Goal: Task Accomplishment & Management: Manage account settings

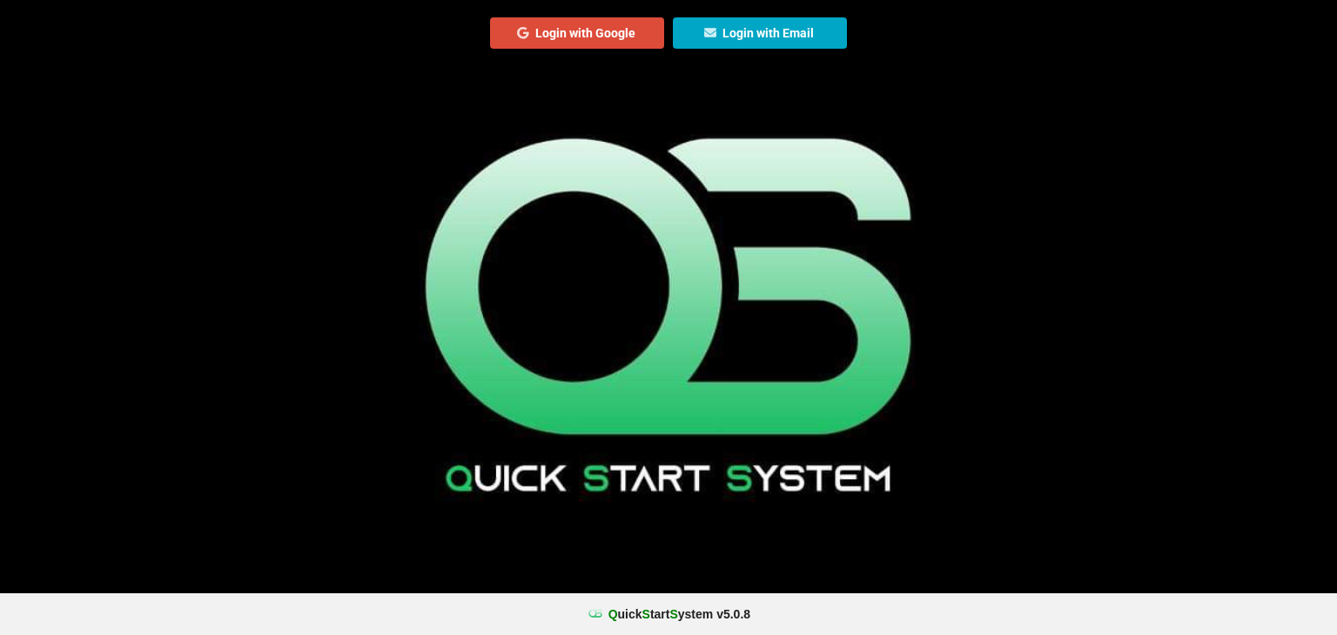
click at [762, 38] on button "Login with Email" at bounding box center [760, 32] width 174 height 31
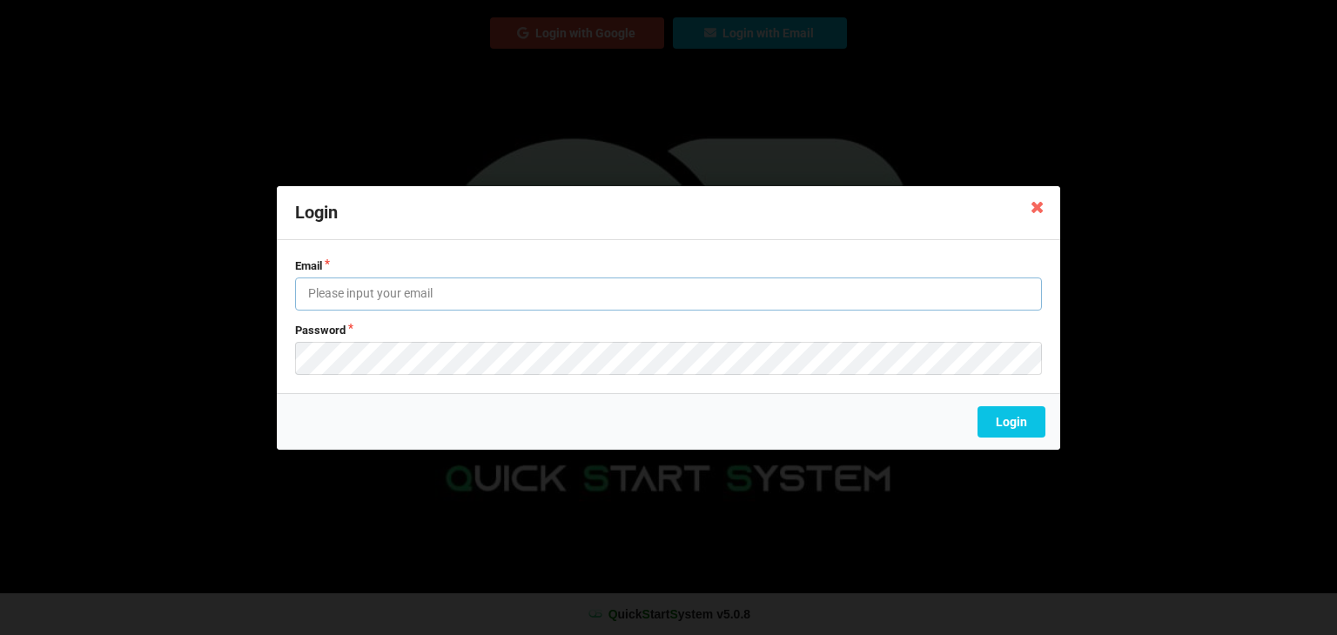
type input "[EMAIL_ADDRESS][DOMAIN_NAME]"
click at [645, 272] on label "Email" at bounding box center [668, 266] width 747 height 16
click at [631, 283] on input "[EMAIL_ADDRESS][DOMAIN_NAME]" at bounding box center [668, 294] width 747 height 33
click at [632, 415] on div "Login" at bounding box center [668, 421] width 783 height 57
click at [989, 420] on button "Login" at bounding box center [1011, 421] width 68 height 31
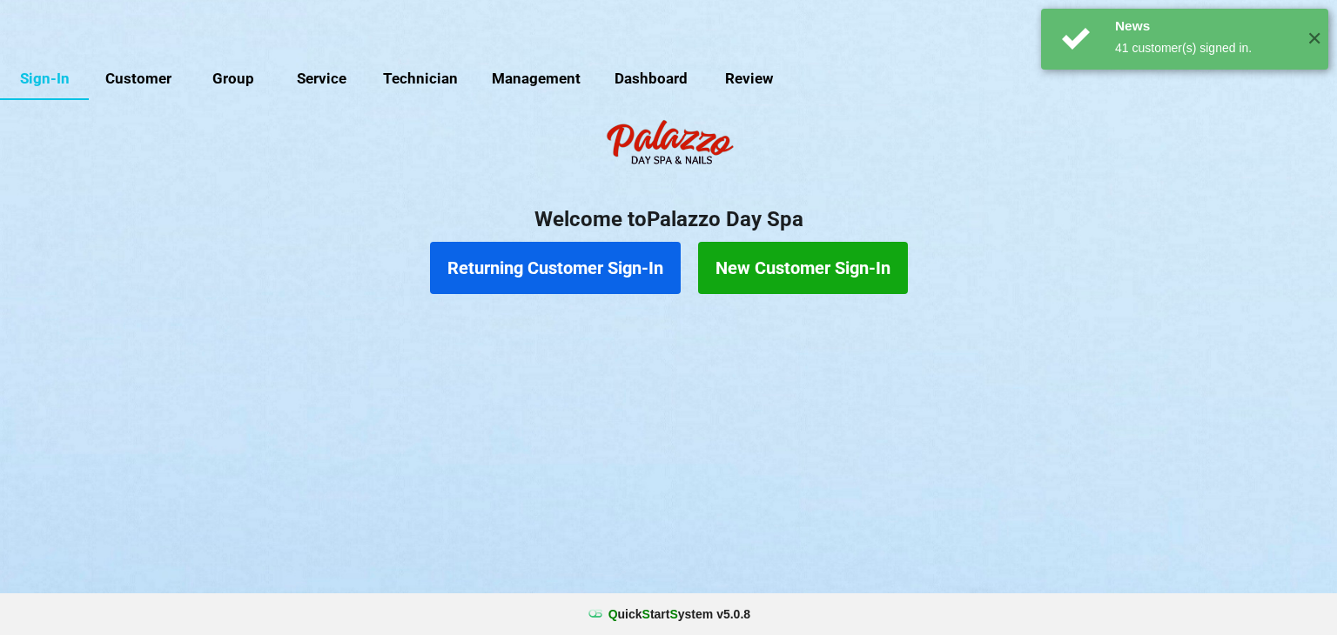
click at [133, 81] on link "Customer" at bounding box center [139, 79] width 100 height 42
select select "25"
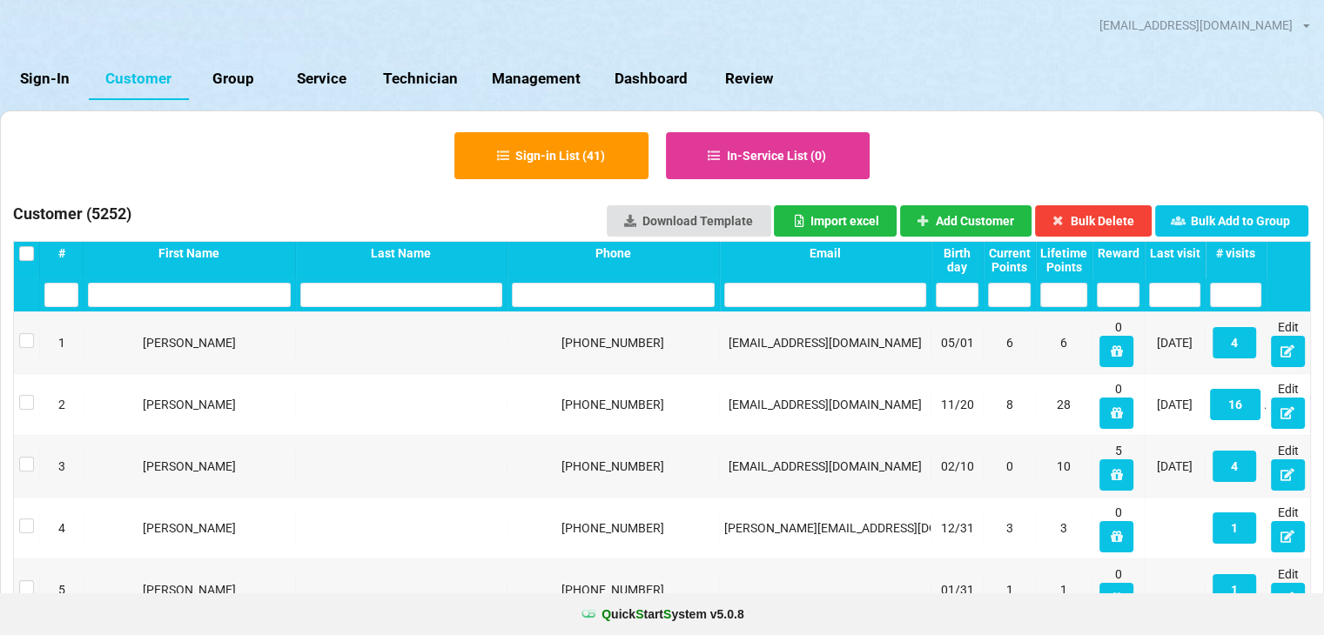
click at [230, 297] on input "text" at bounding box center [189, 295] width 203 height 24
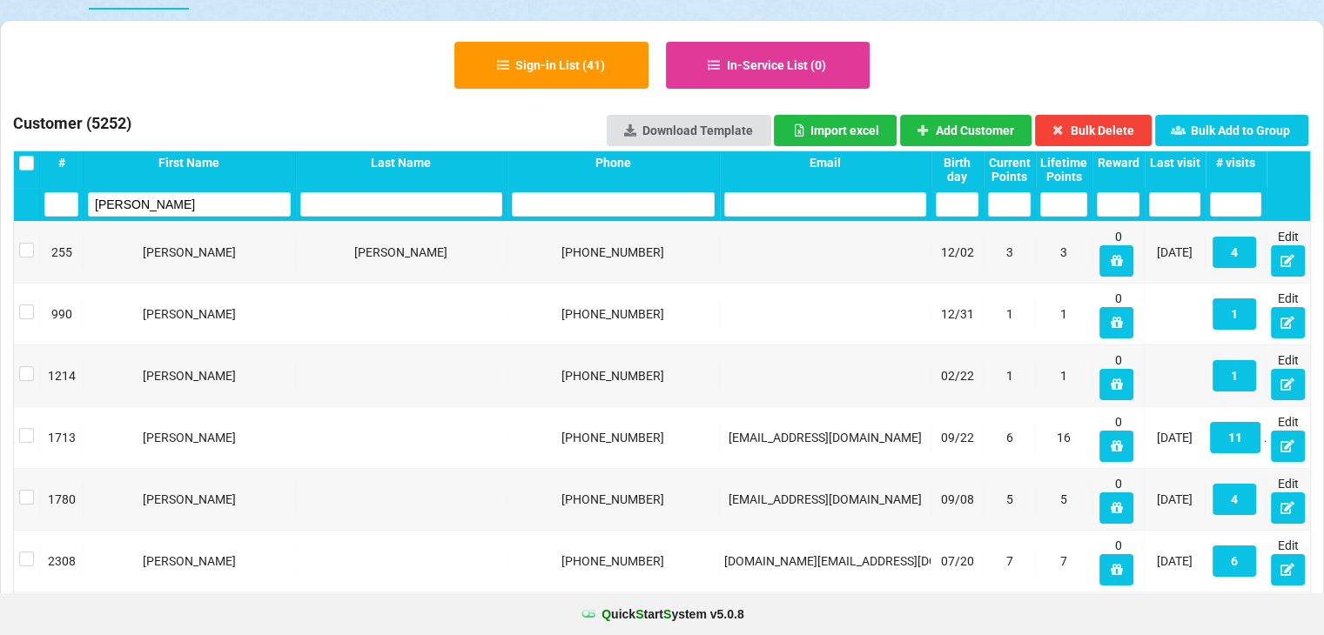
scroll to position [87, 0]
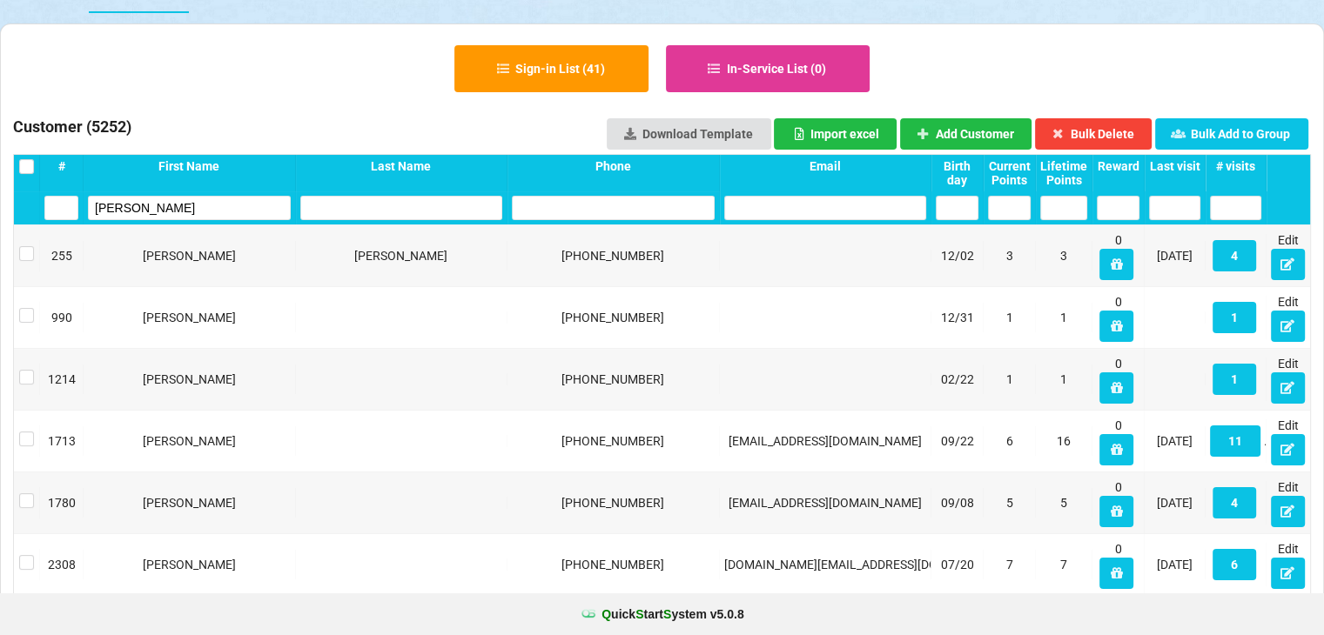
type input "[PERSON_NAME]"
drag, startPoint x: 164, startPoint y: 217, endPoint x: 70, endPoint y: 218, distance: 94.0
click at [70, 218] on div "[PERSON_NAME]" at bounding box center [662, 207] width 1296 height 33
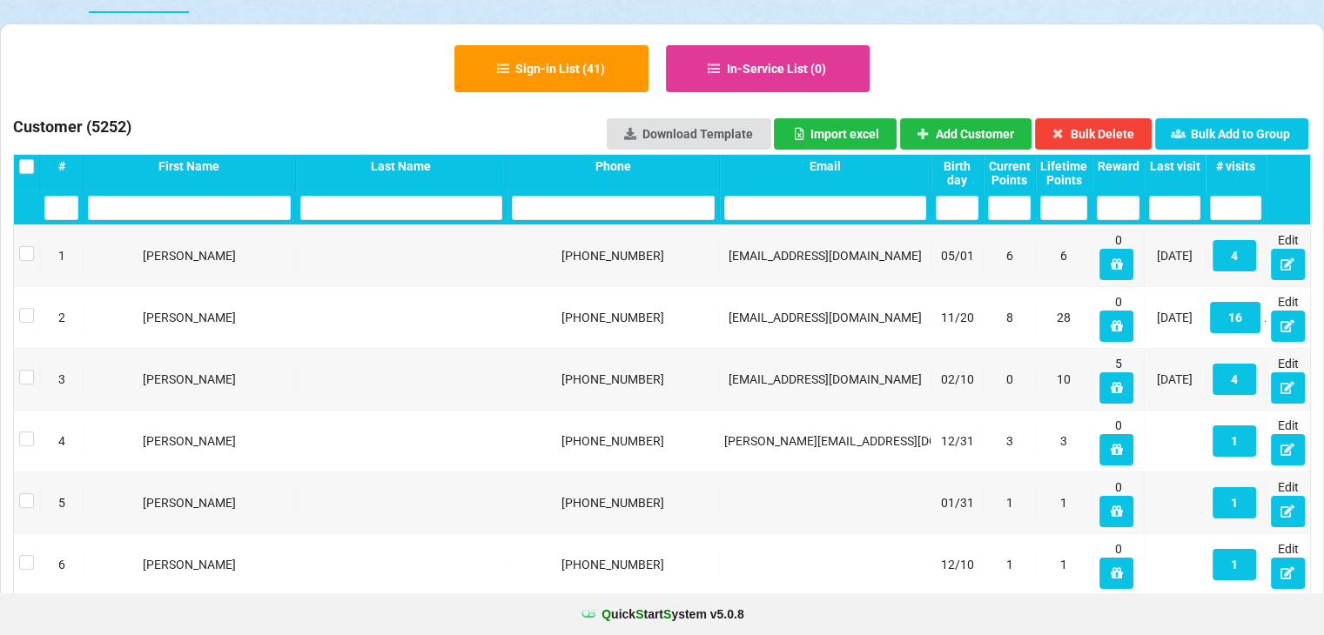
click at [1189, 165] on div "Last visit" at bounding box center [1174, 166] width 51 height 14
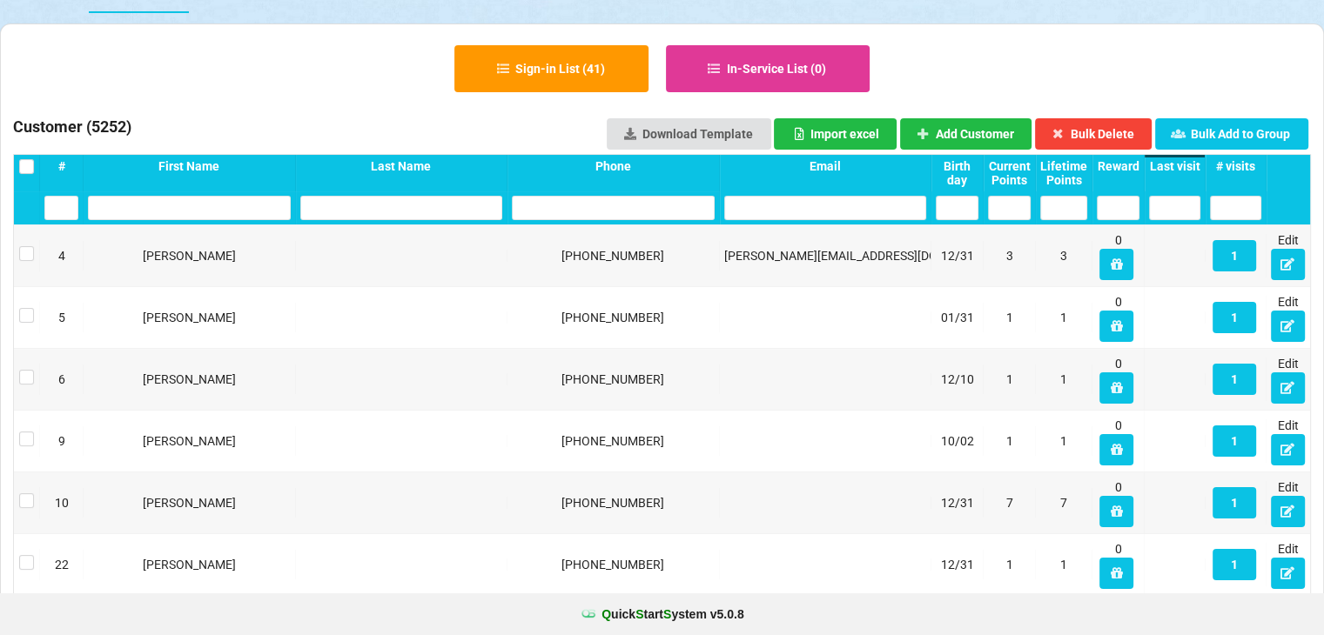
click at [1189, 165] on div "Last visit" at bounding box center [1174, 166] width 51 height 14
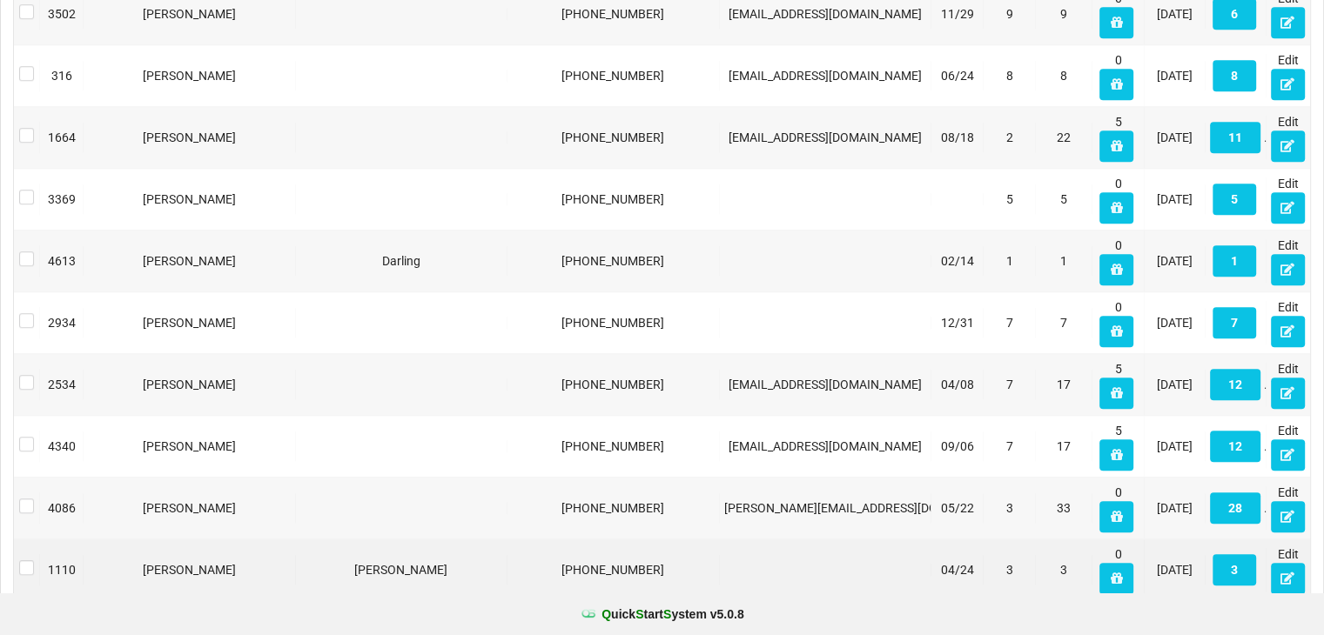
scroll to position [1312, 0]
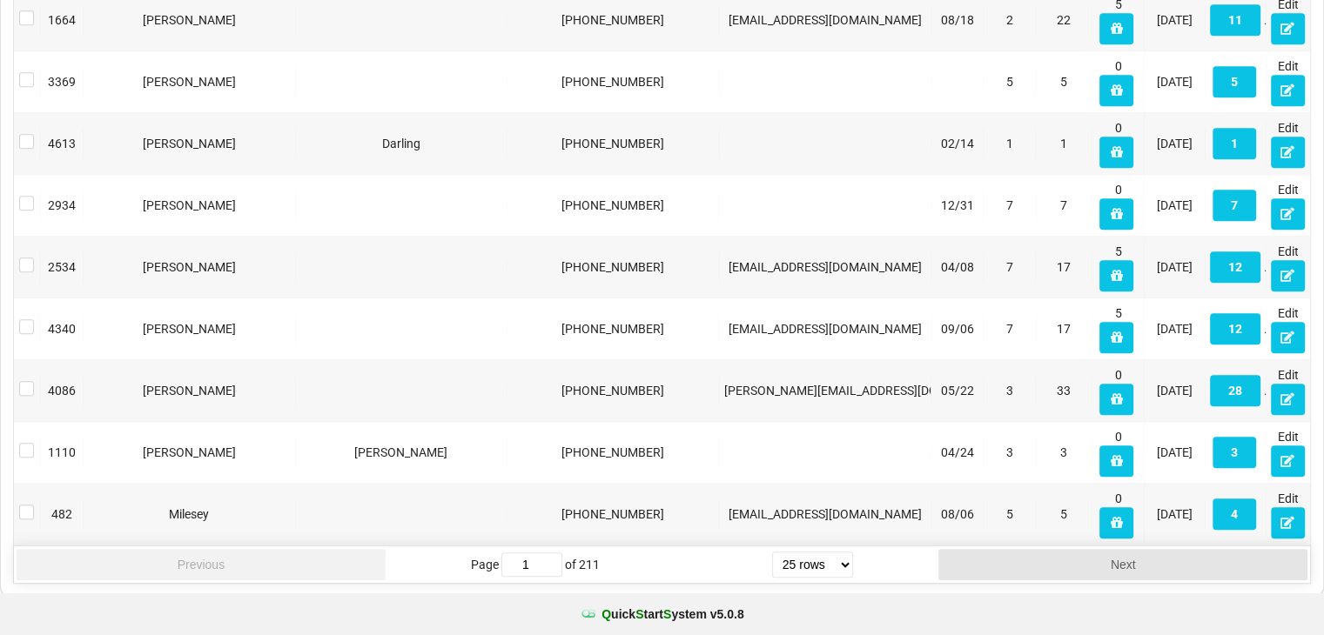
click at [812, 554] on select "5 rows 10 rows 20 rows 25 rows 50 rows 100 rows" at bounding box center [812, 565] width 81 height 26
select select "100"
click at [772, 578] on select "5 rows 10 rows 20 rows 25 rows 50 rows 100 rows" at bounding box center [812, 565] width 81 height 26
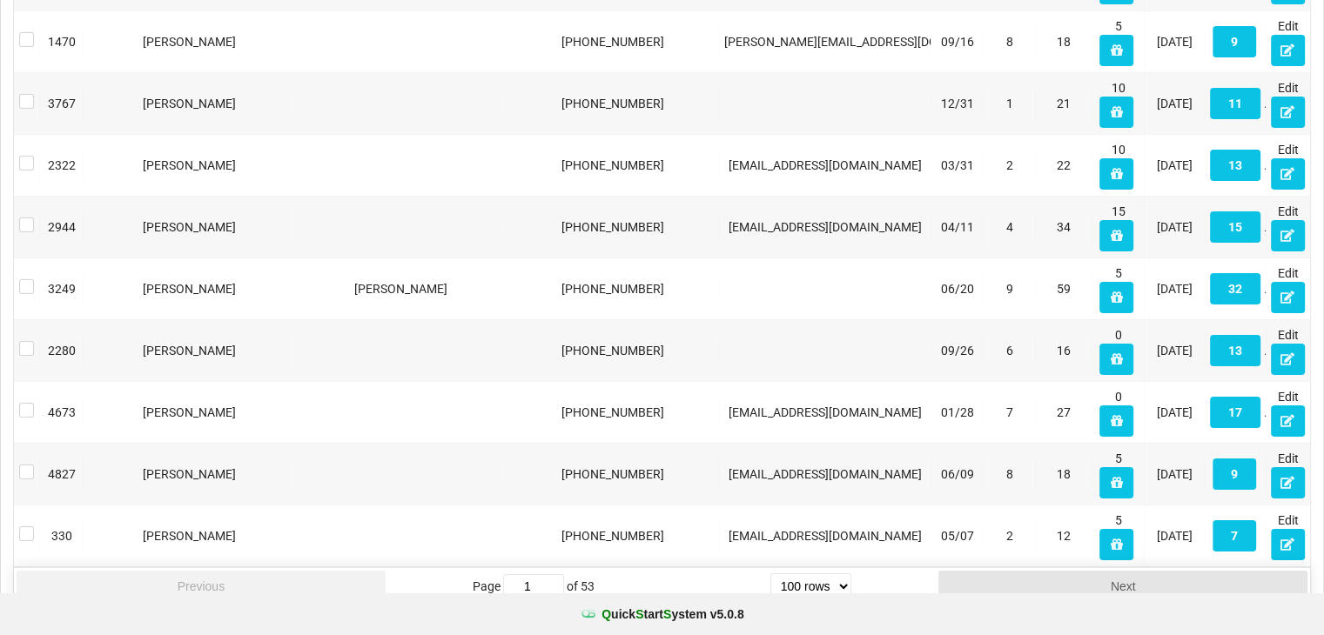
scroll to position [5933, 0]
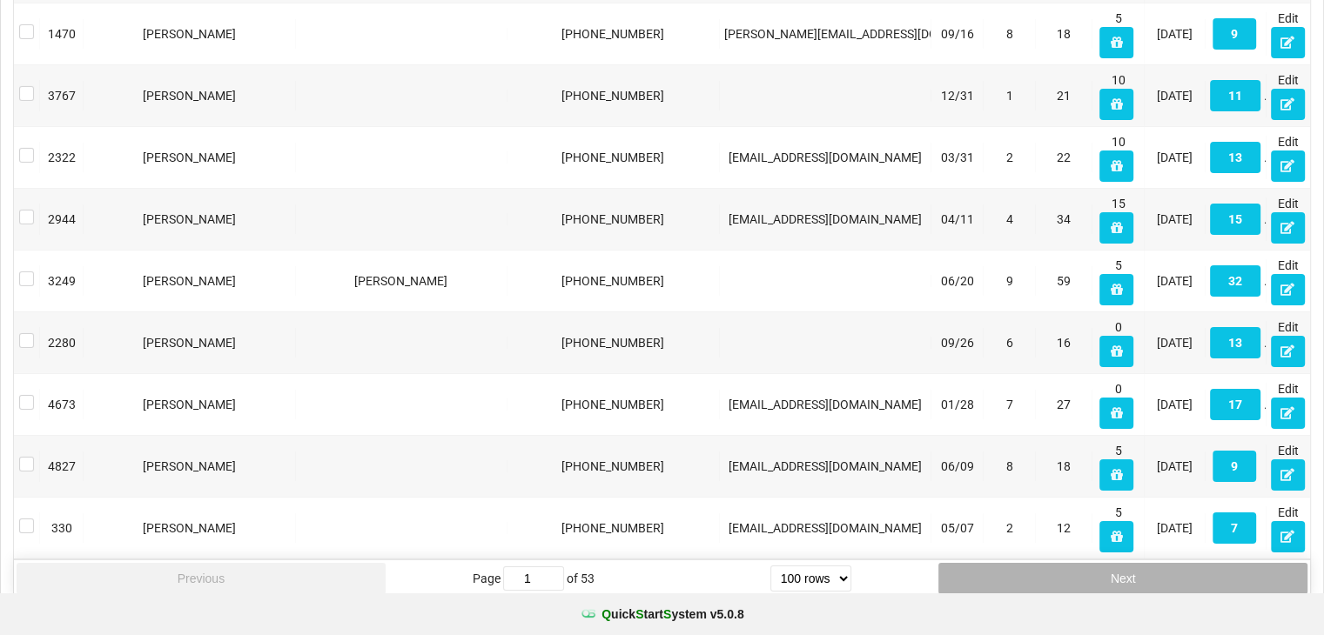
click at [1051, 563] on button "Next" at bounding box center [1122, 578] width 369 height 31
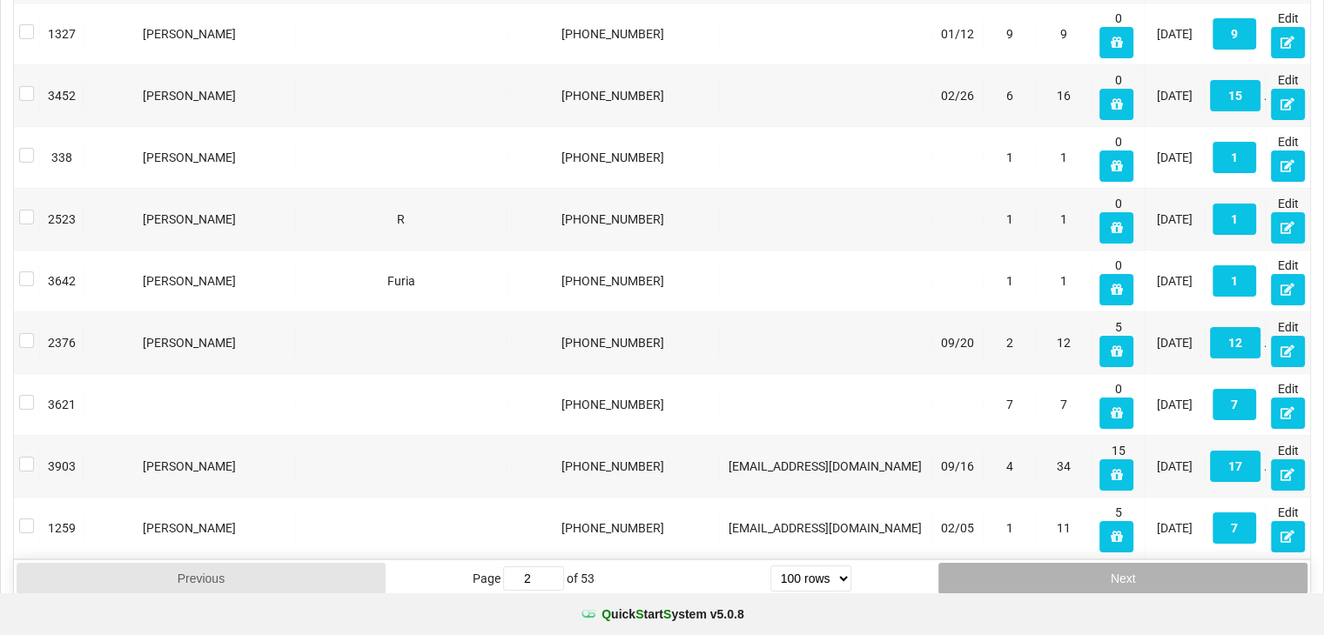
click at [1044, 568] on button "Next" at bounding box center [1122, 578] width 369 height 31
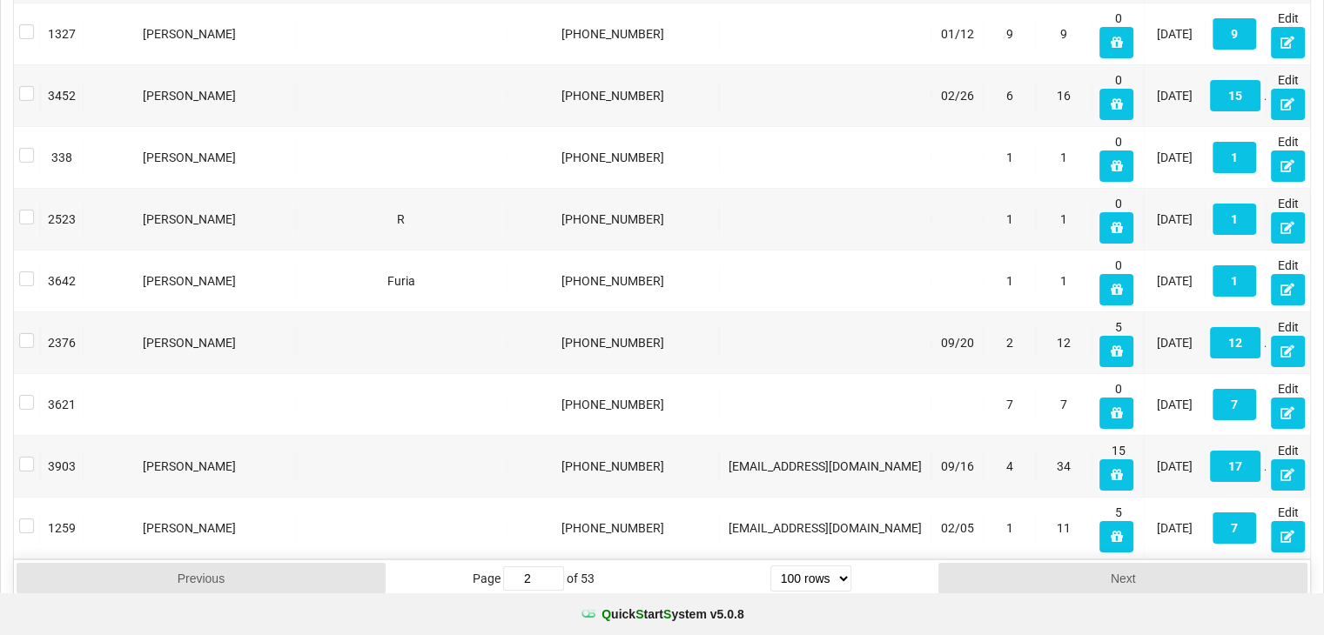
type input "3"
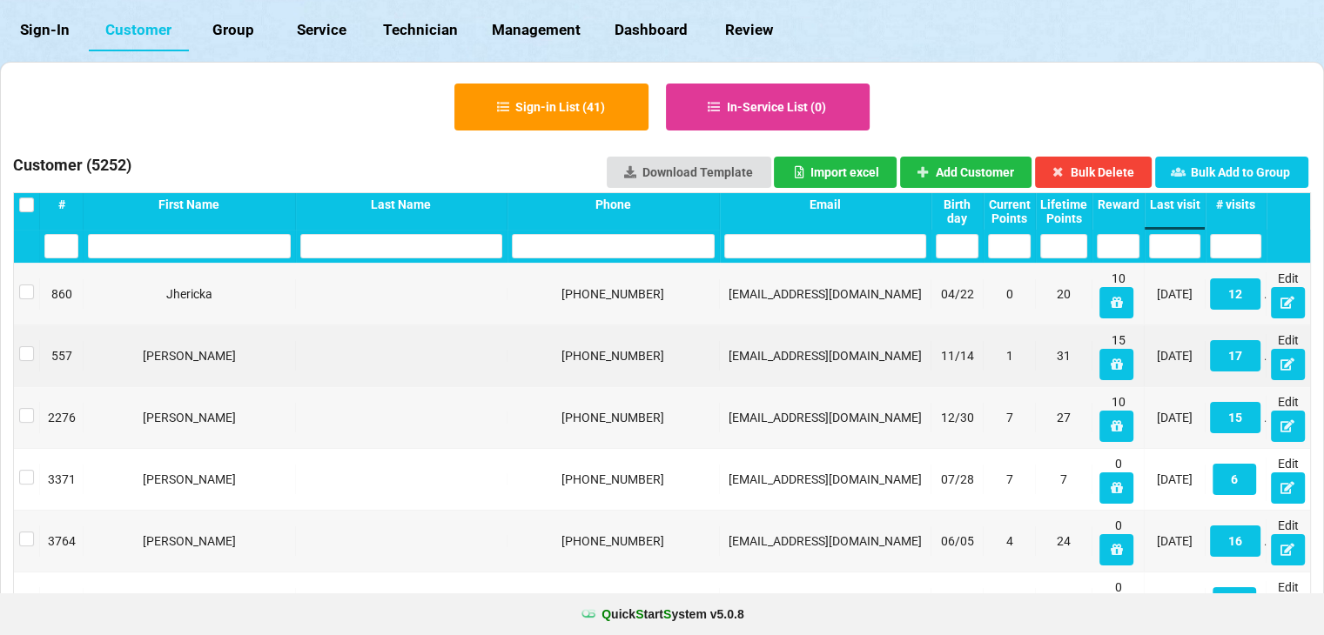
scroll to position [0, 0]
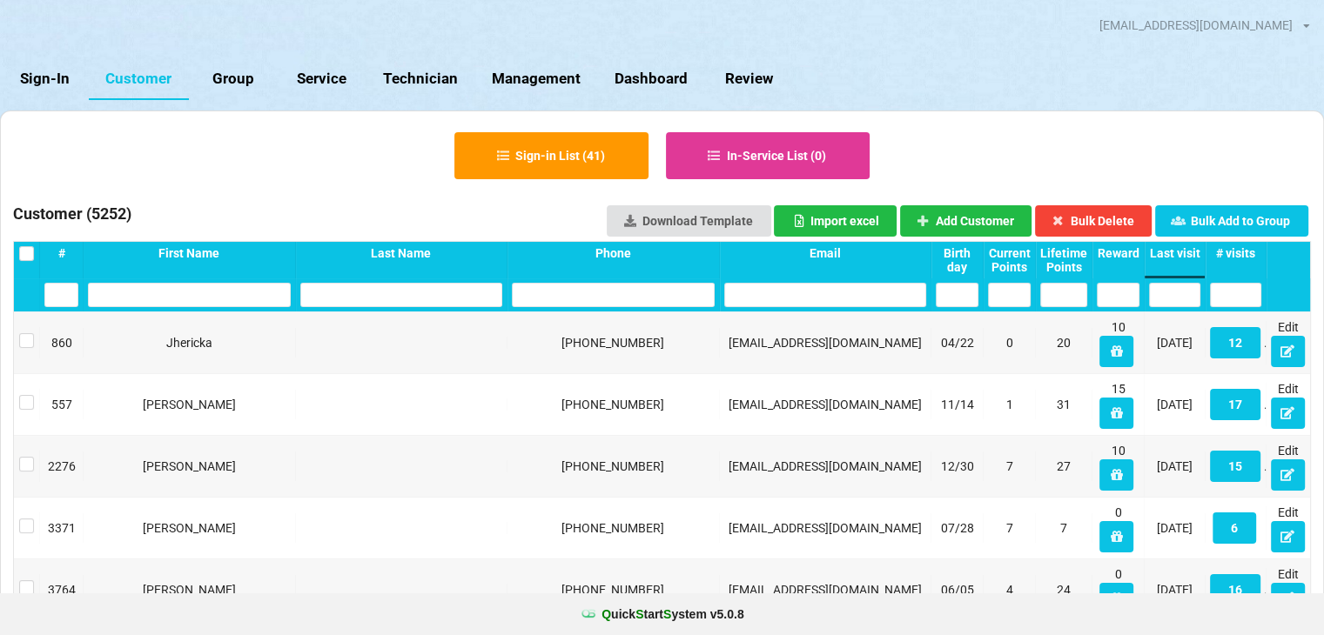
click at [738, 67] on link "Review" at bounding box center [748, 79] width 89 height 42
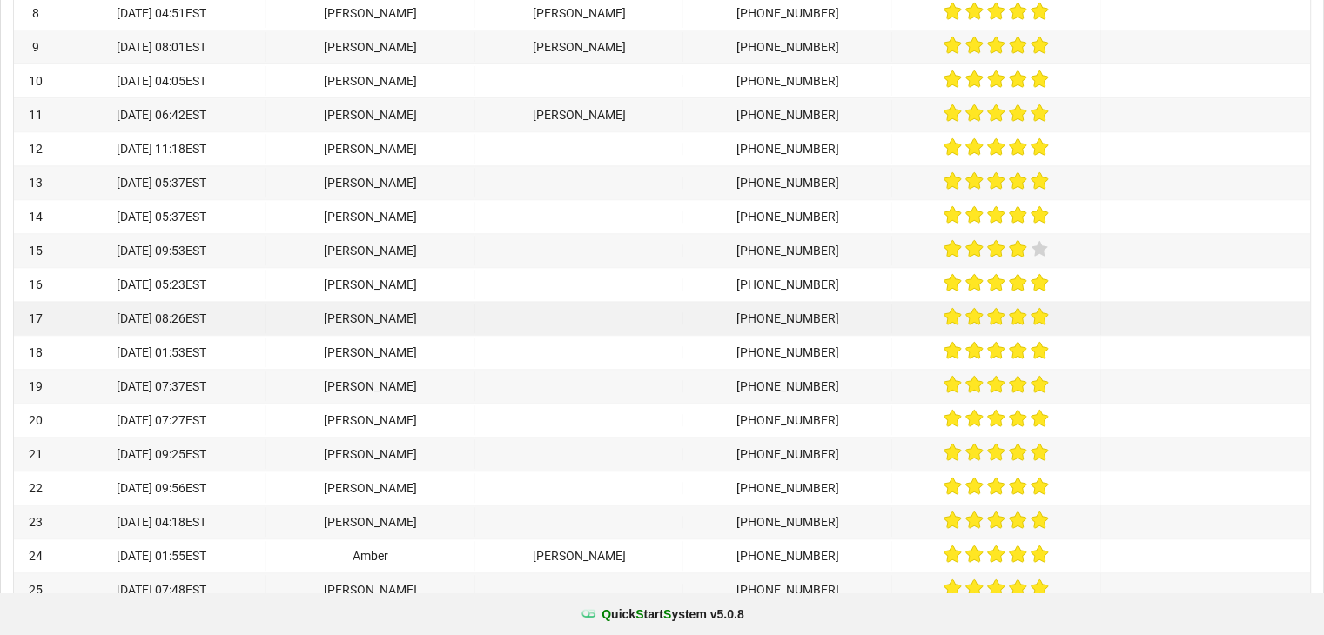
scroll to position [740, 0]
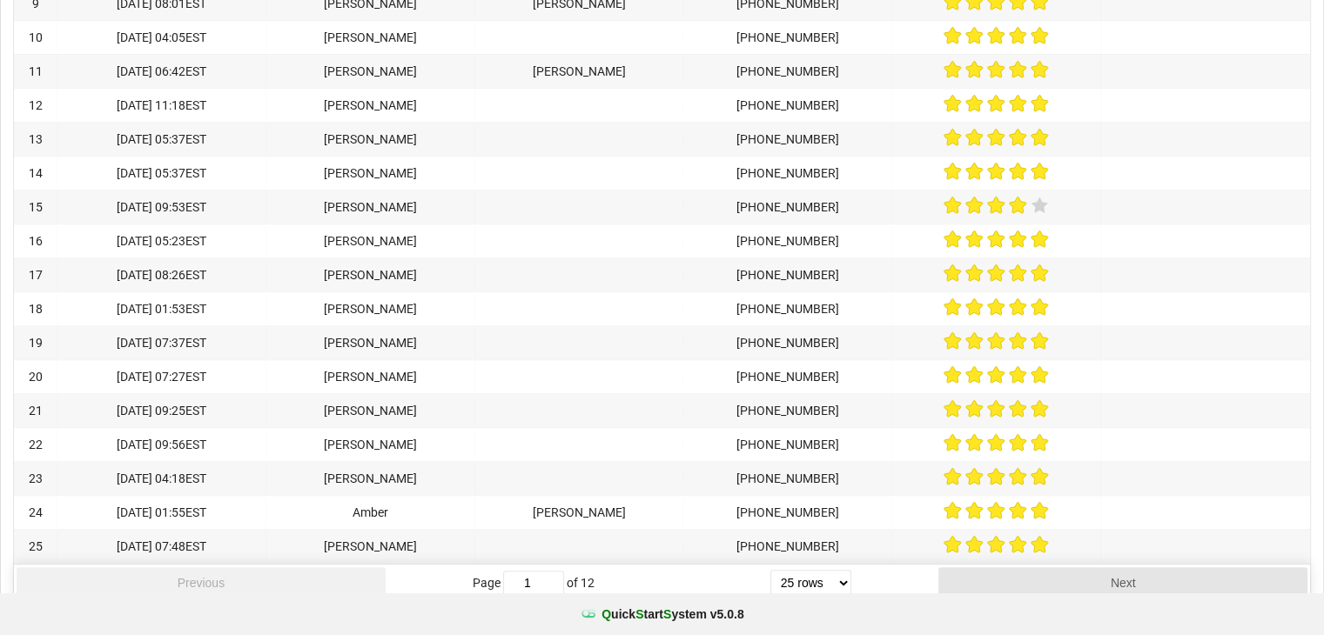
click at [788, 570] on select "5 rows 10 rows 20 rows 25 rows 50 rows 100 rows" at bounding box center [810, 583] width 81 height 26
select select "100"
click at [770, 596] on select "5 rows 10 rows 20 rows 25 rows 50 rows 100 rows" at bounding box center [810, 583] width 81 height 26
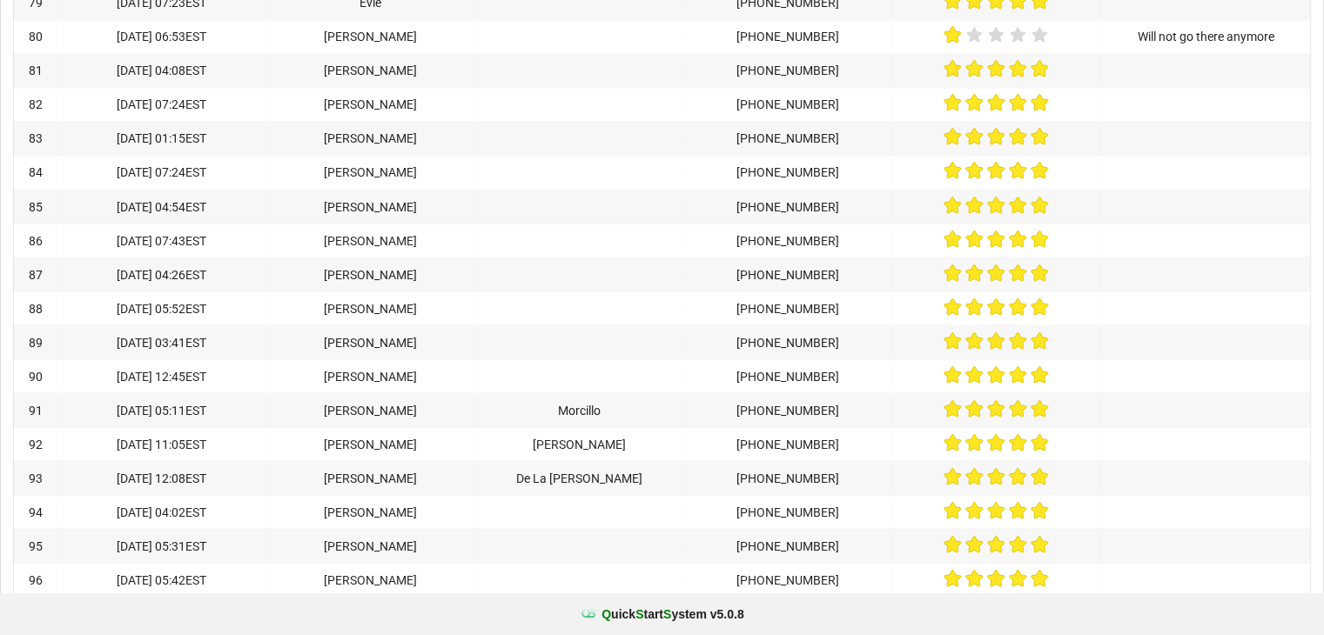
scroll to position [3220, 0]
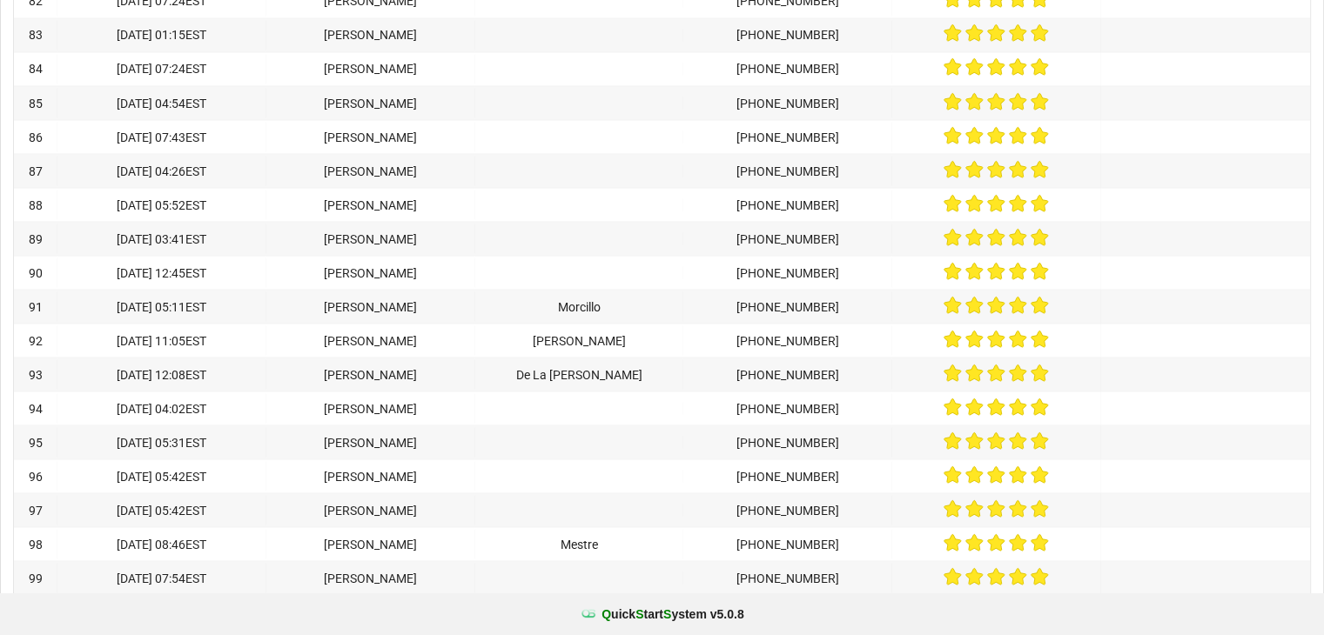
type input "2"
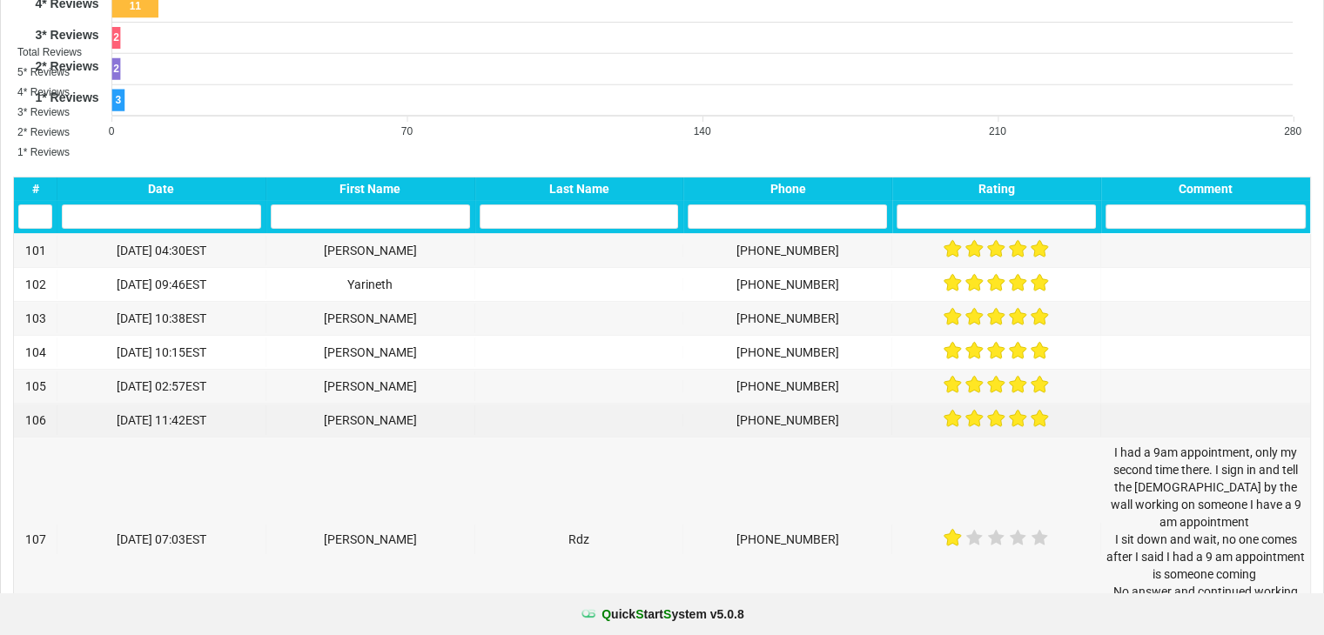
scroll to position [198, 0]
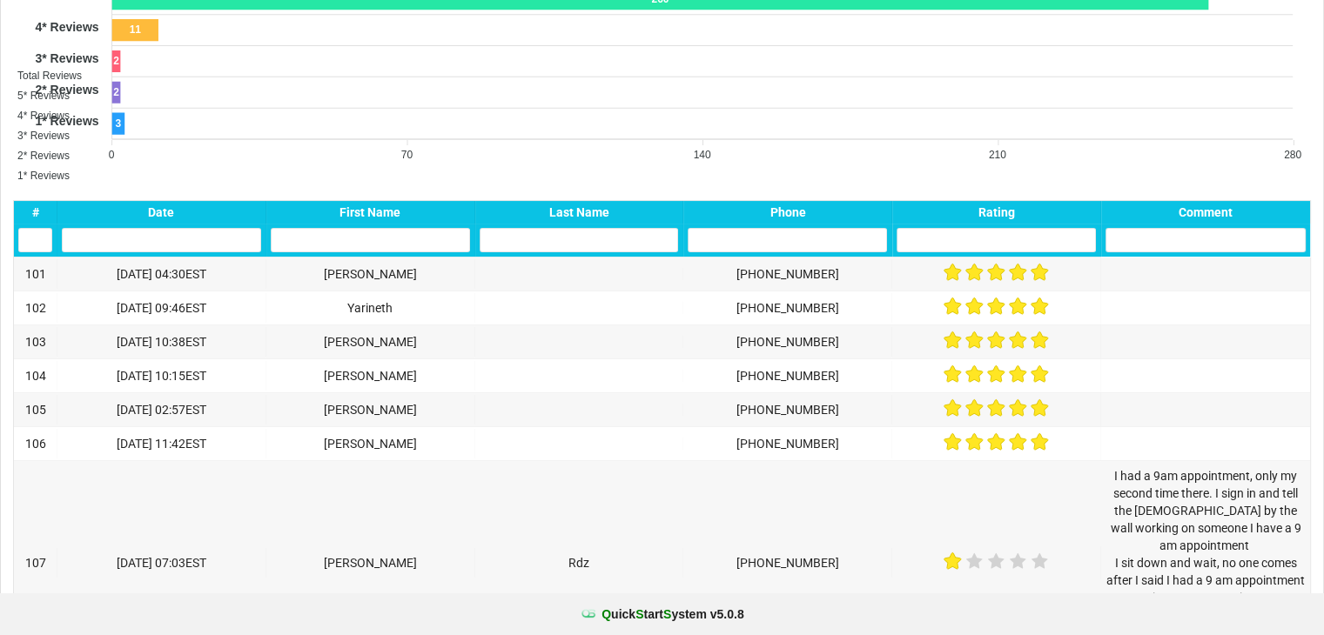
click at [157, 224] on div at bounding box center [161, 240] width 209 height 33
click at [158, 217] on div "Date" at bounding box center [161, 212] width 199 height 14
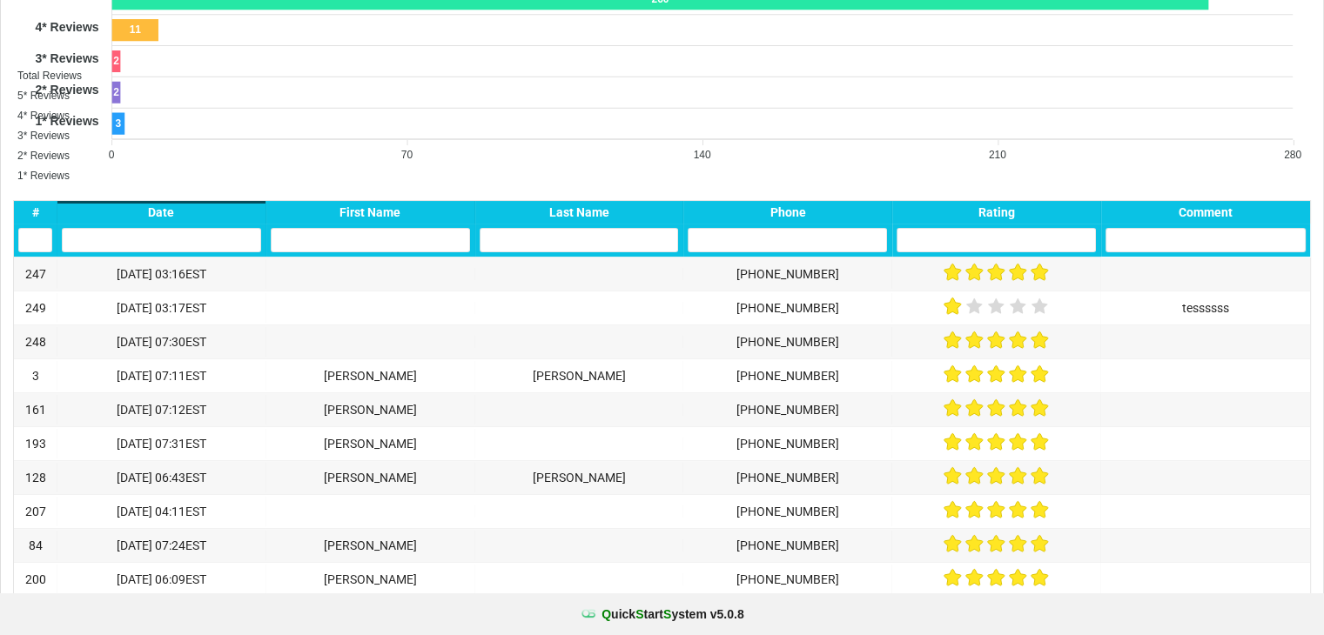
scroll to position [3668, 1289]
click at [158, 213] on div "Date" at bounding box center [161, 212] width 199 height 14
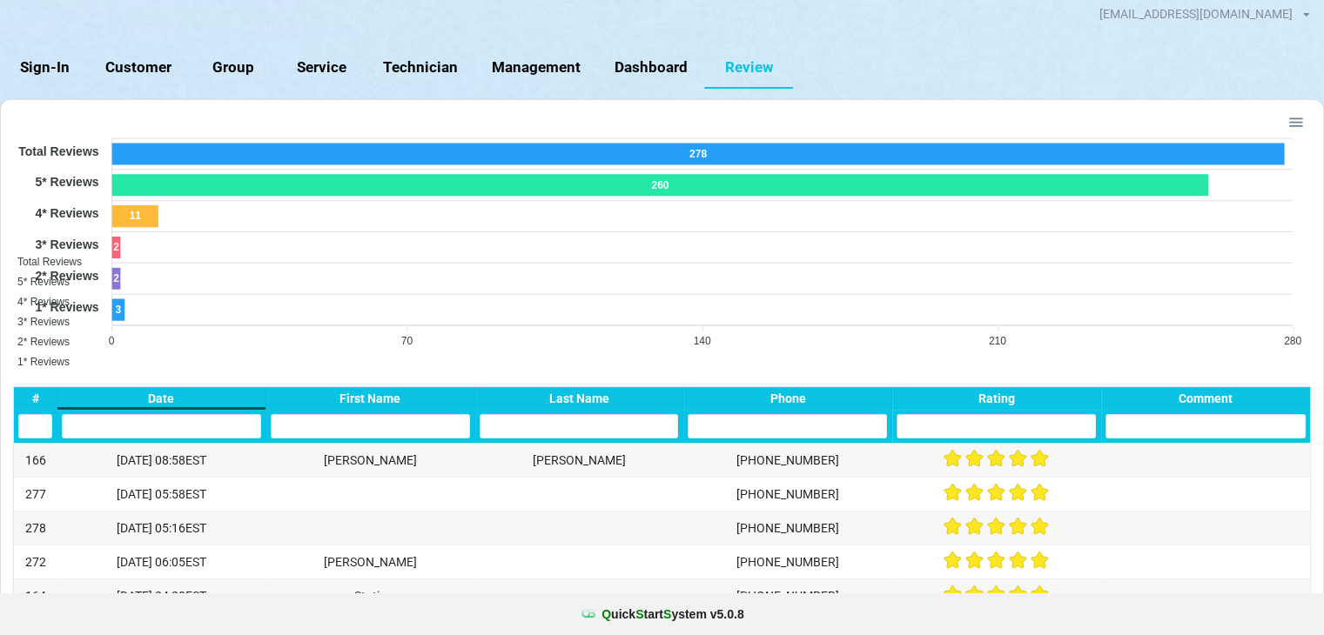
scroll to position [0, 0]
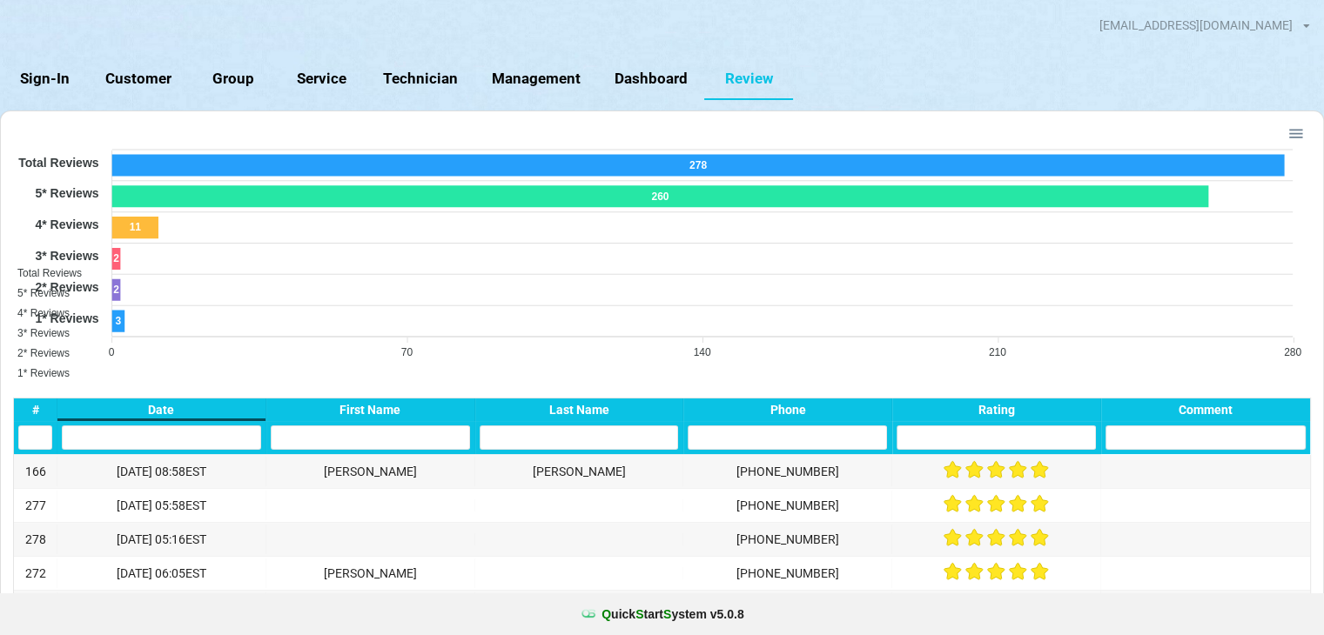
click at [160, 76] on link "Customer" at bounding box center [139, 79] width 100 height 42
select select "25"
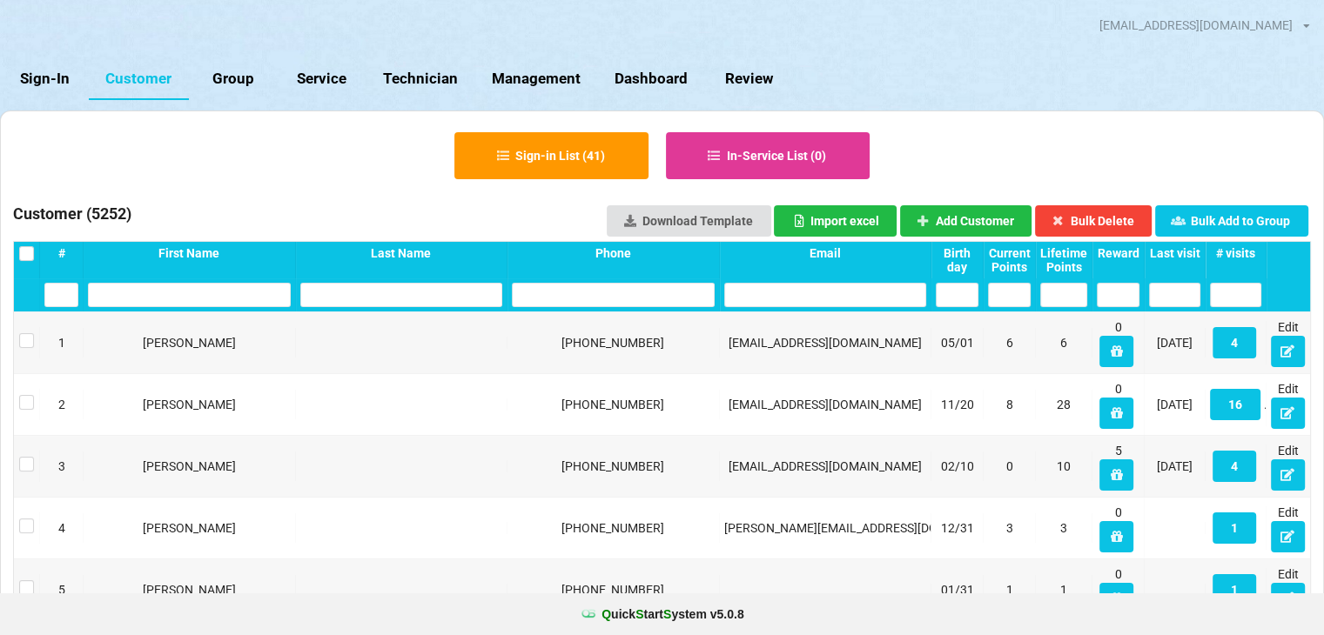
click at [162, 290] on input "text" at bounding box center [189, 295] width 203 height 24
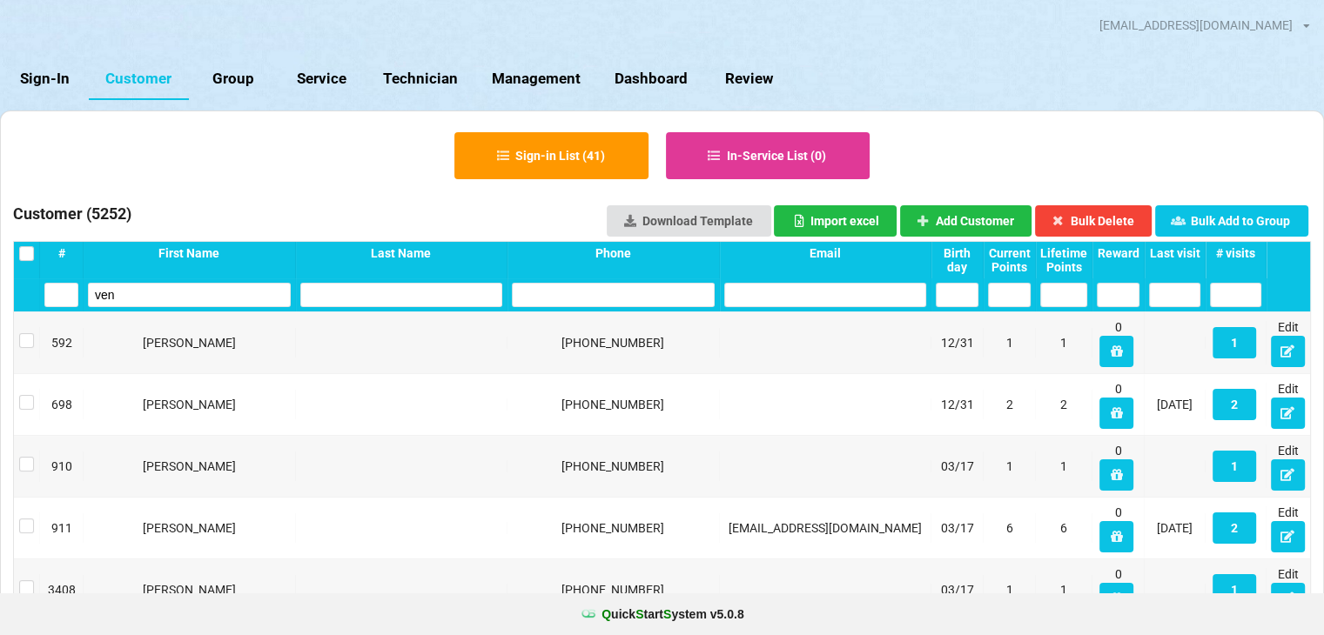
type input "ve"
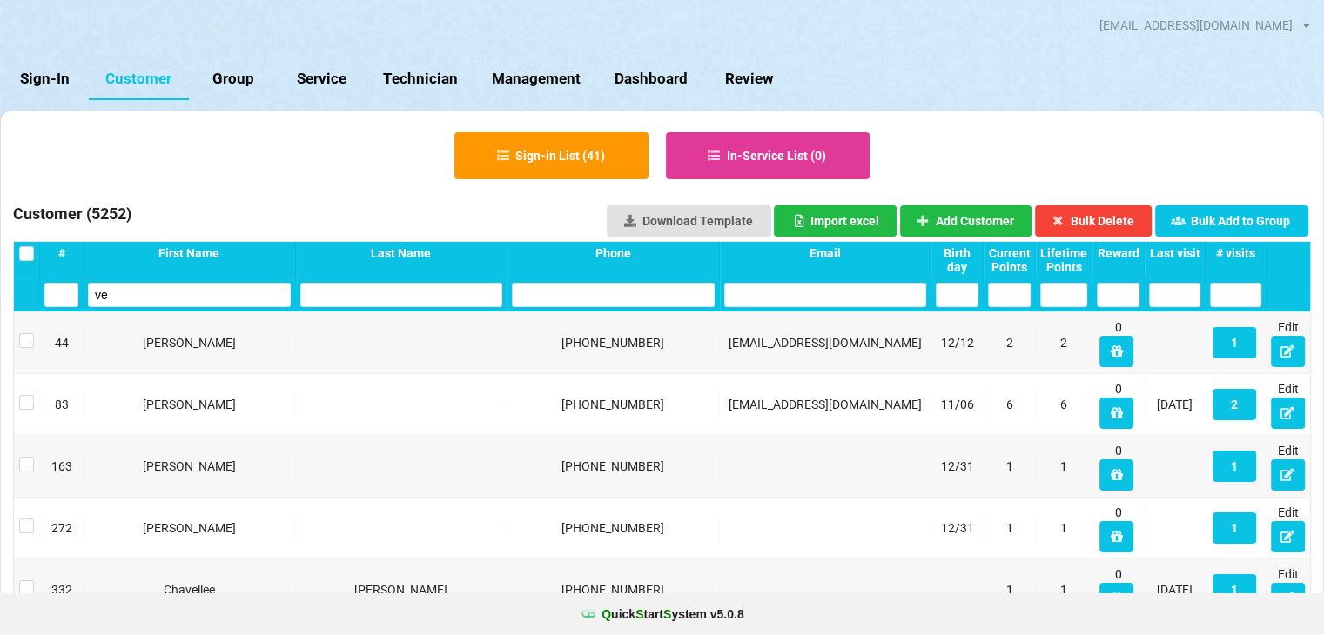
drag, startPoint x: 130, startPoint y: 299, endPoint x: 97, endPoint y: 299, distance: 33.1
click at [97, 299] on input "ve" at bounding box center [189, 295] width 203 height 24
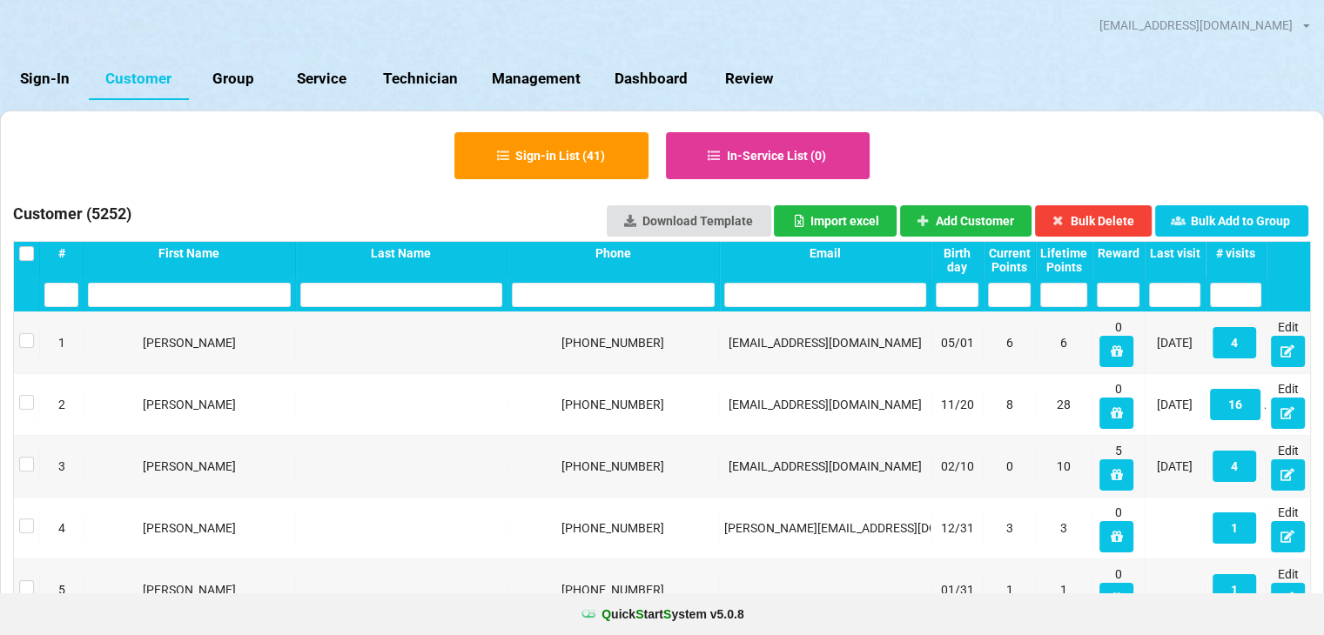
click at [1177, 250] on div "Last visit" at bounding box center [1174, 253] width 51 height 14
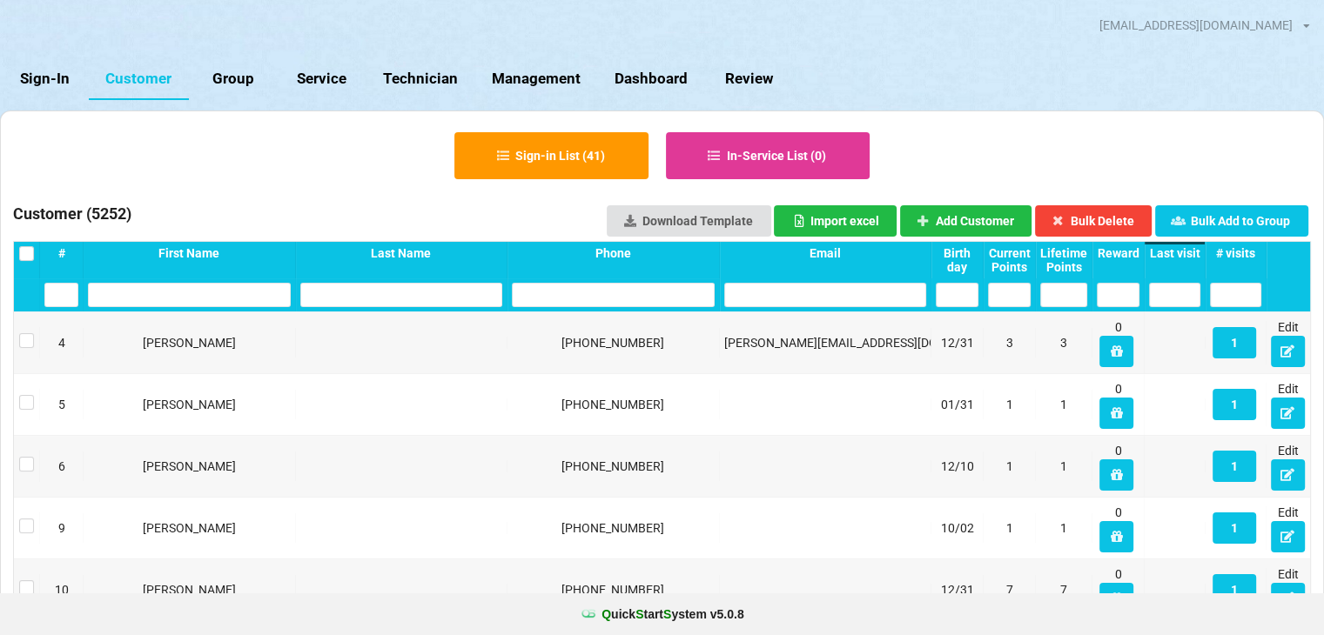
click at [1173, 252] on div "Last visit" at bounding box center [1174, 253] width 51 height 14
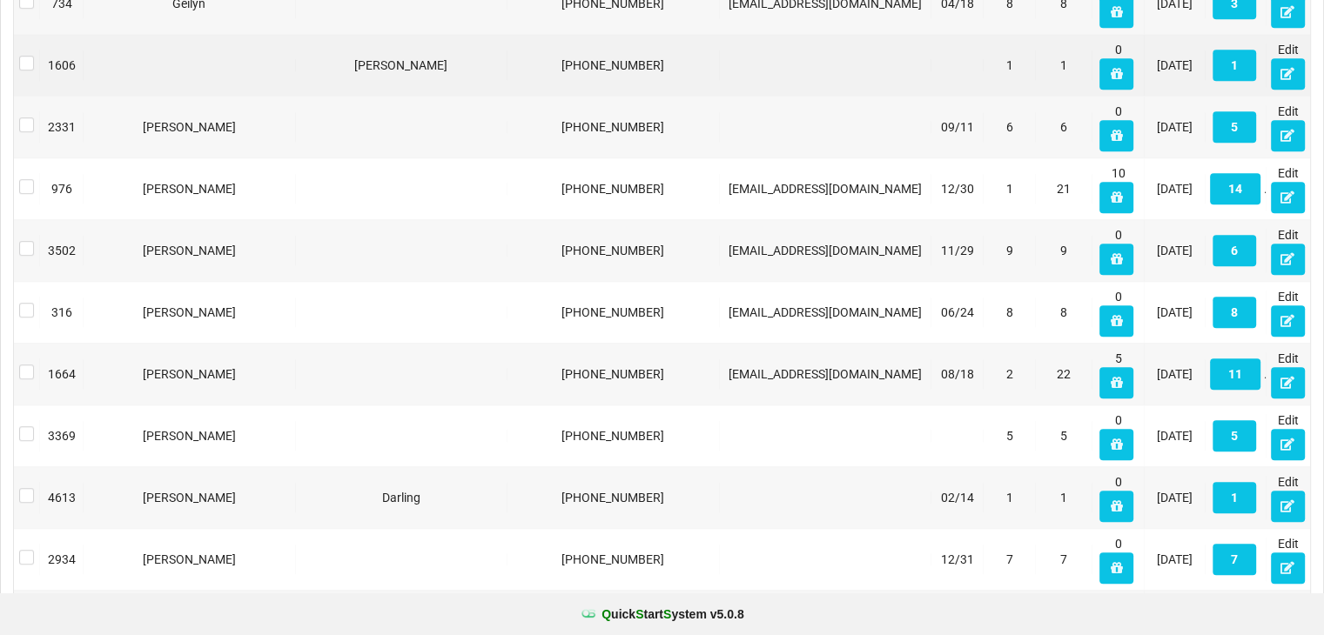
scroll to position [1312, 0]
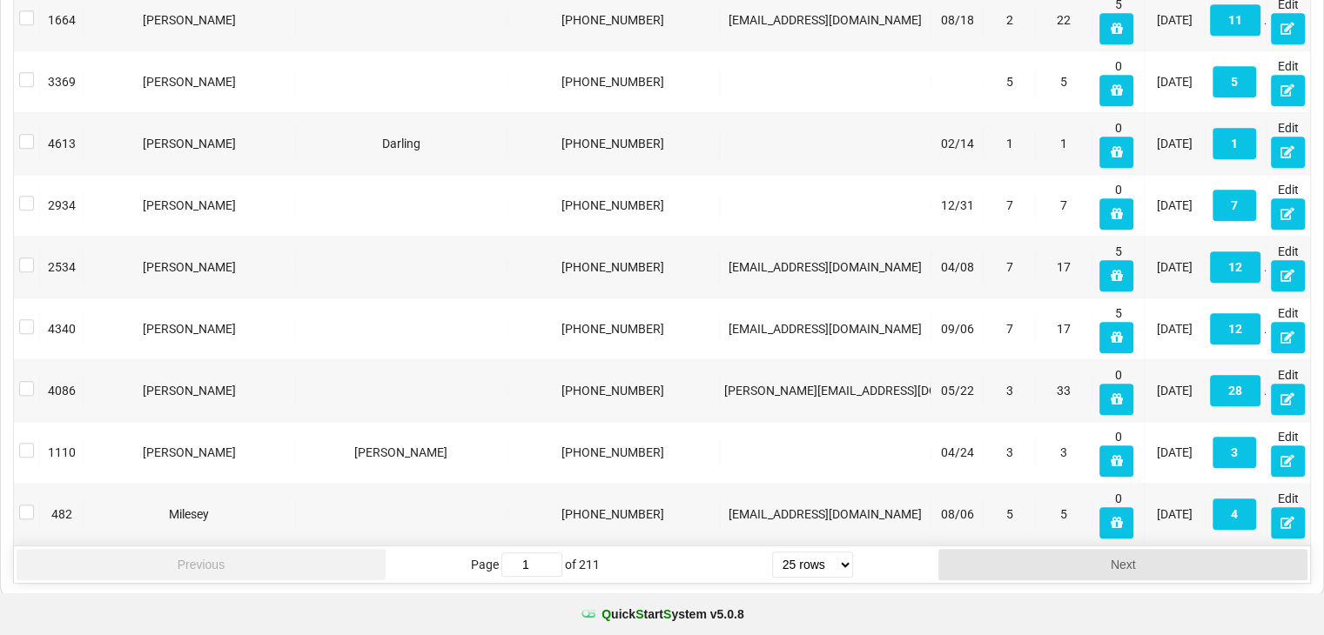
click at [851, 565] on select "5 rows 10 rows 20 rows 25 rows 50 rows 100 rows" at bounding box center [812, 565] width 81 height 26
select select "100"
click at [772, 578] on select "5 rows 10 rows 20 rows 25 rows 50 rows 100 rows" at bounding box center [812, 565] width 81 height 26
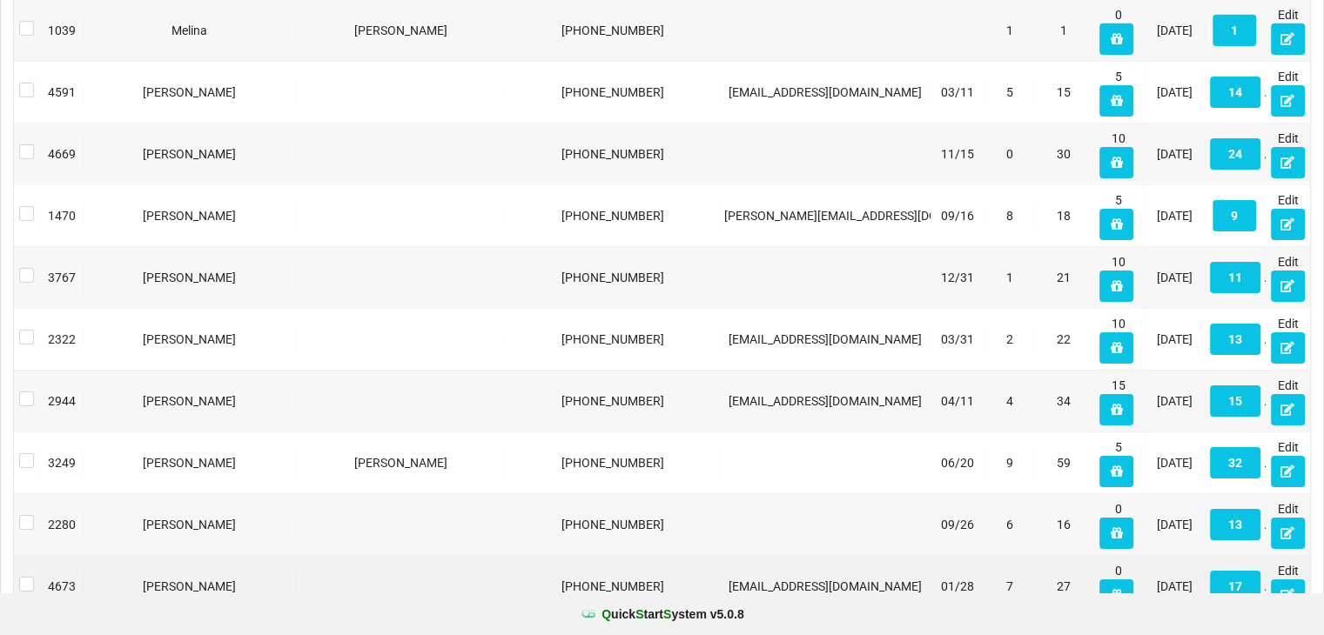
scroll to position [5933, 0]
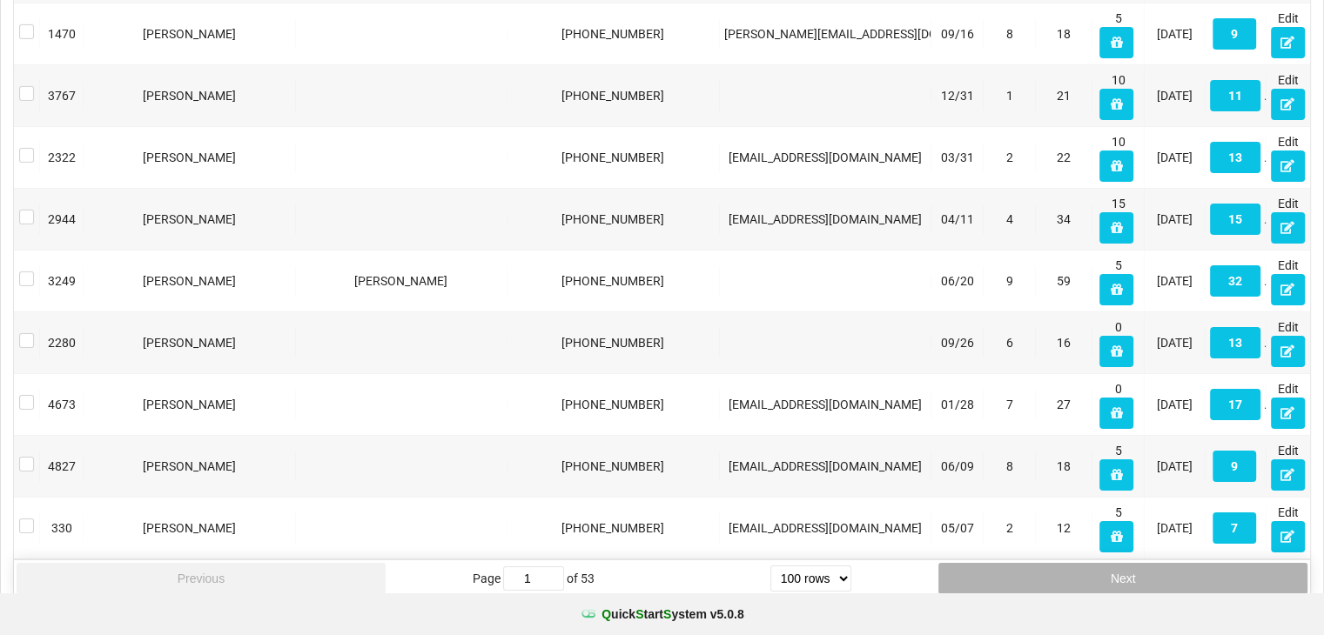
click at [1023, 563] on button "Next" at bounding box center [1122, 578] width 369 height 31
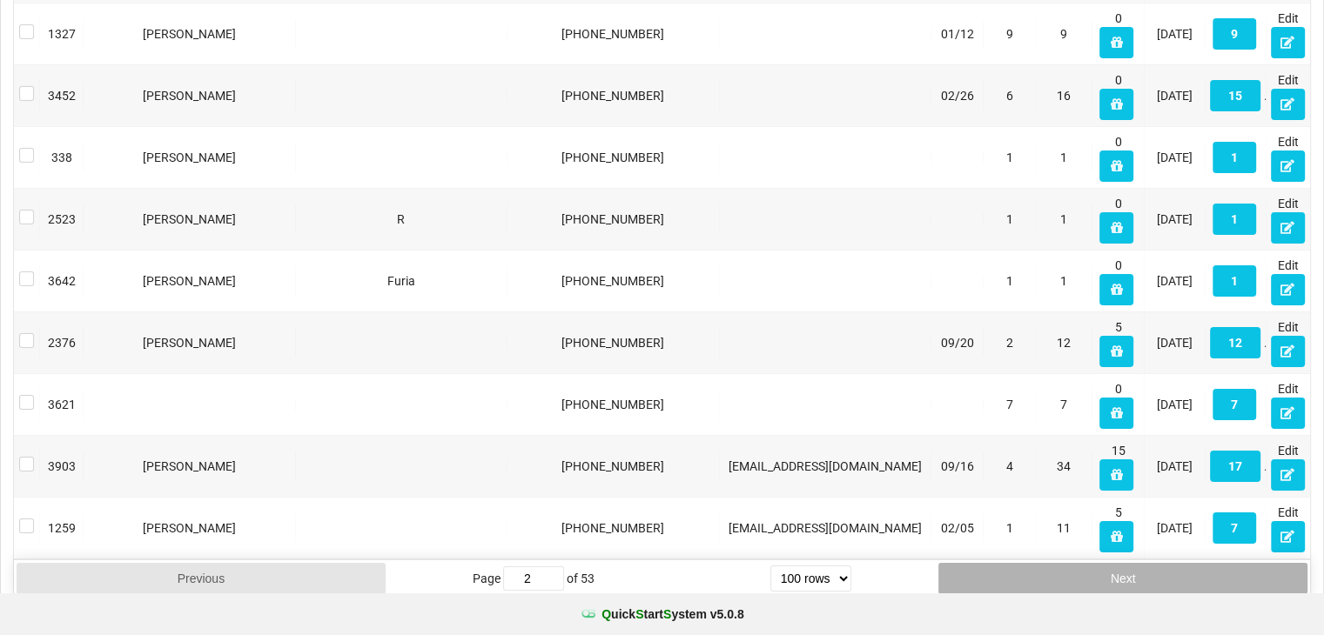
click at [971, 563] on button "Next" at bounding box center [1122, 578] width 369 height 31
type input "3"
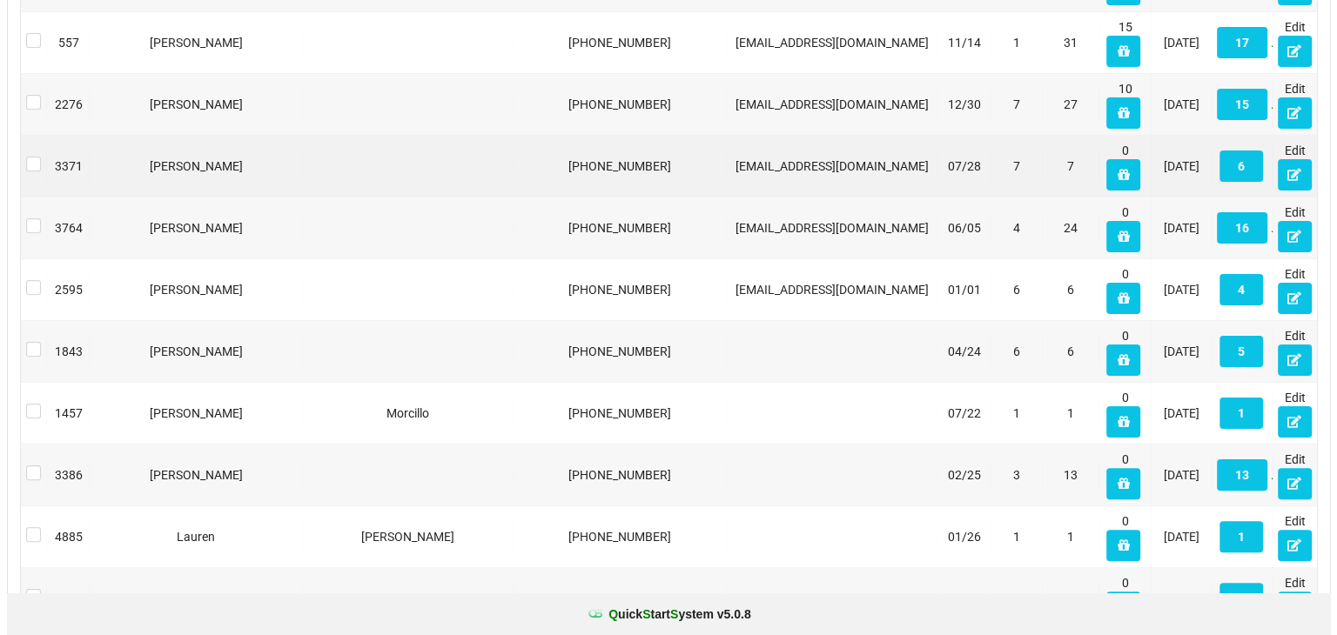
scroll to position [0, 0]
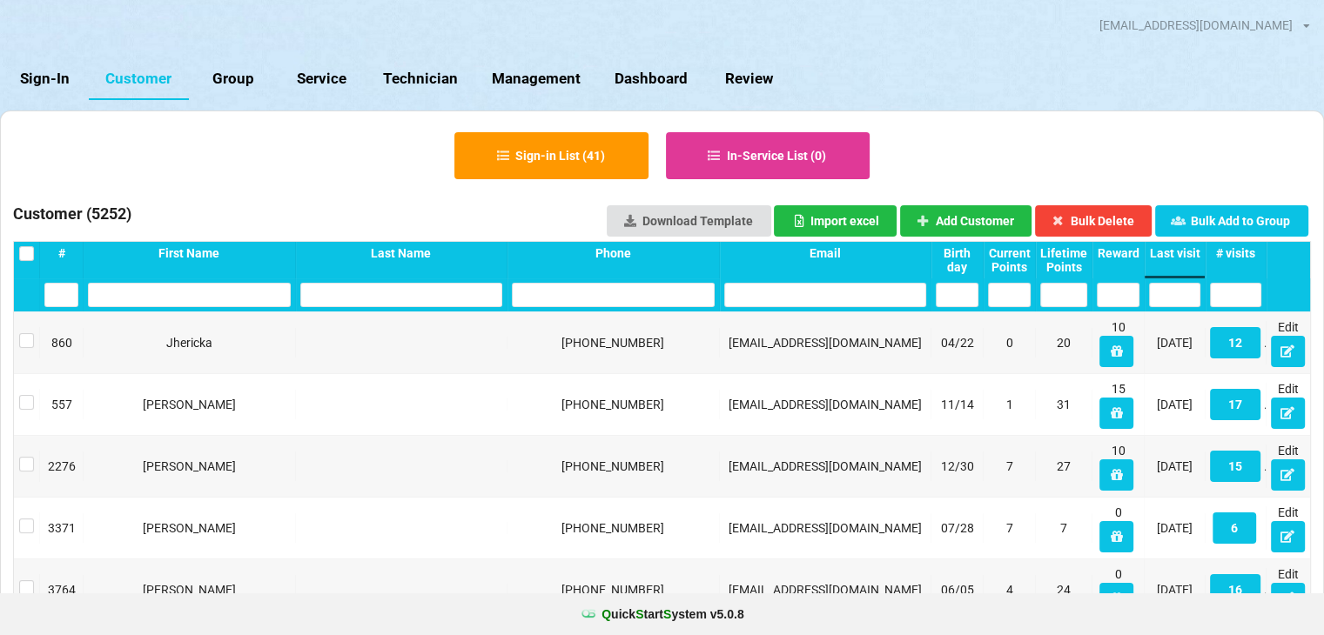
click at [1305, 22] on icon at bounding box center [1306, 26] width 7 height 10
click at [1221, 57] on div "Logout" at bounding box center [1204, 48] width 209 height 33
